Goal: Use online tool/utility: Utilize a website feature to perform a specific function

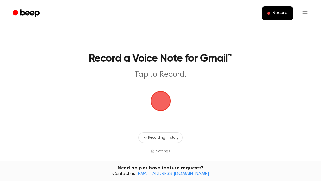
click at [162, 99] on span "button" at bounding box center [161, 101] width 22 height 22
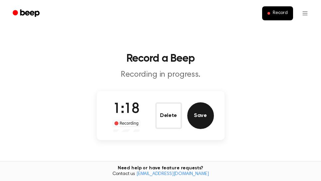
click at [205, 119] on button "Save" at bounding box center [200, 115] width 27 height 27
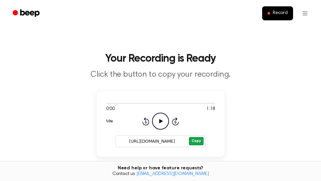
click at [197, 141] on button "Copy" at bounding box center [196, 141] width 14 height 8
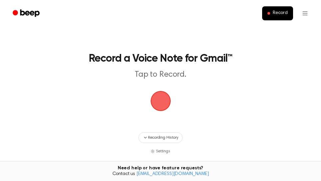
click at [160, 100] on span "button" at bounding box center [160, 100] width 19 height 19
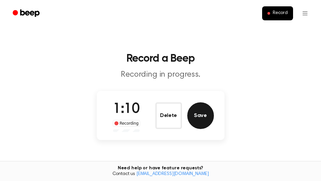
click at [200, 121] on button "Save" at bounding box center [200, 115] width 27 height 27
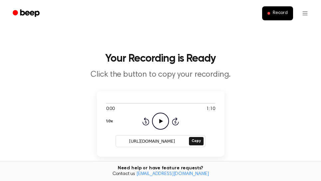
drag, startPoint x: 193, startPoint y: 140, endPoint x: 187, endPoint y: 141, distance: 6.1
click at [193, 140] on button "Copy" at bounding box center [196, 141] width 14 height 8
